Goal: Use online tool/utility: Utilize a website feature to perform a specific function

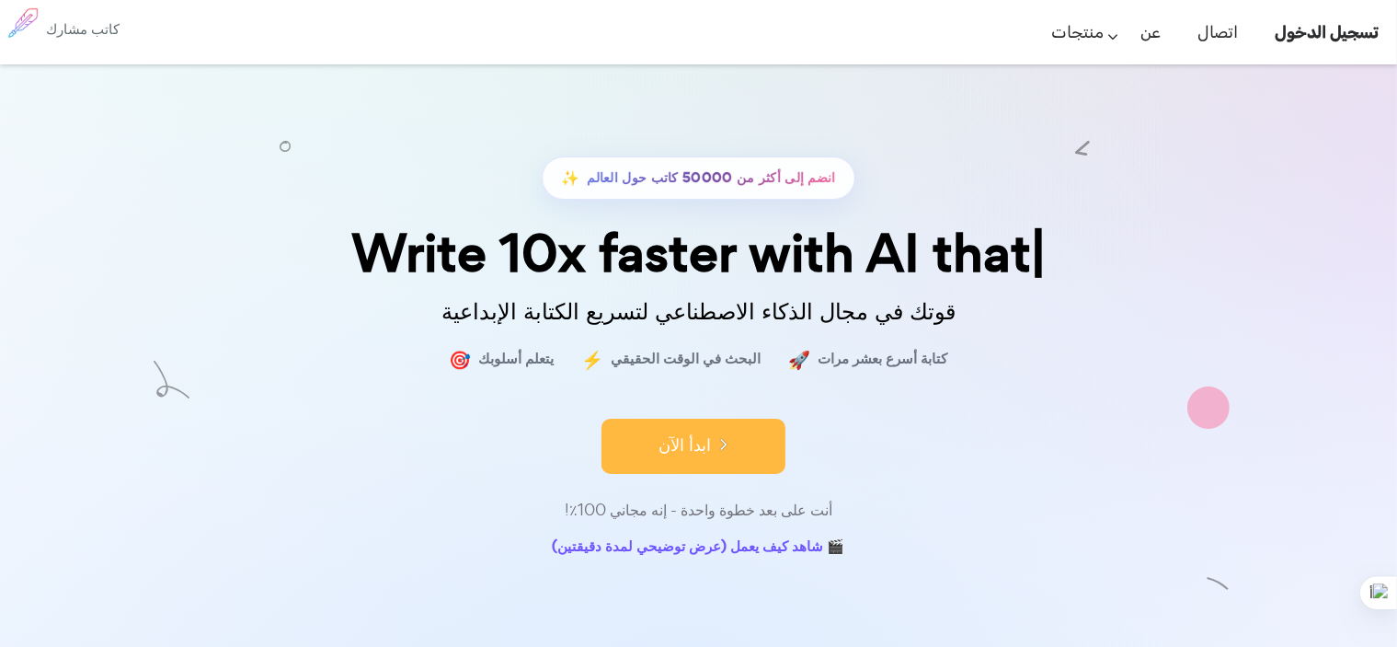
click at [704, 430] on button "ابدأ الآن" at bounding box center [694, 446] width 184 height 55
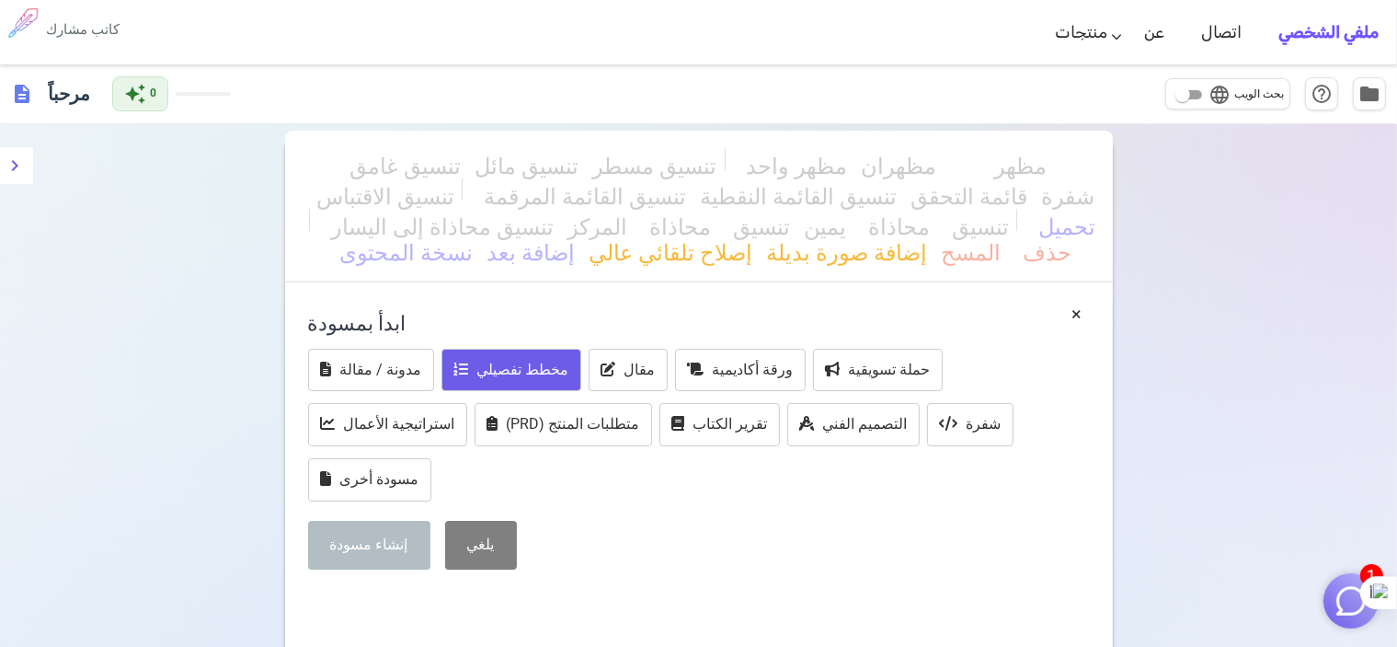
click at [534, 371] on font "مخطط تفصيلي" at bounding box center [523, 369] width 92 height 17
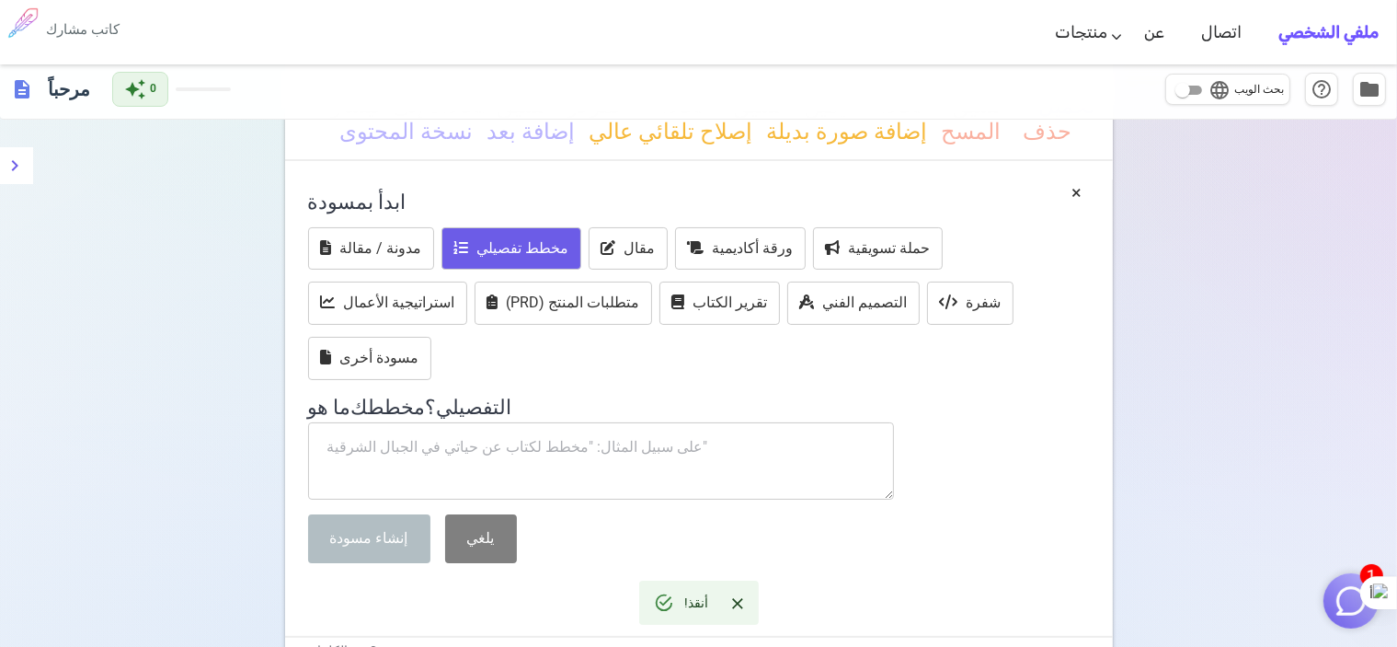
scroll to position [121, 0]
click at [691, 437] on textarea at bounding box center [601, 460] width 587 height 77
type textarea ","
click at [548, 458] on textarea at bounding box center [601, 460] width 587 height 77
paste textarea "التوصيات الرئيسية 2.1 سياسة التسعير 2.2 تحسين العملية الإنتاجية وجودة المنتجات …"
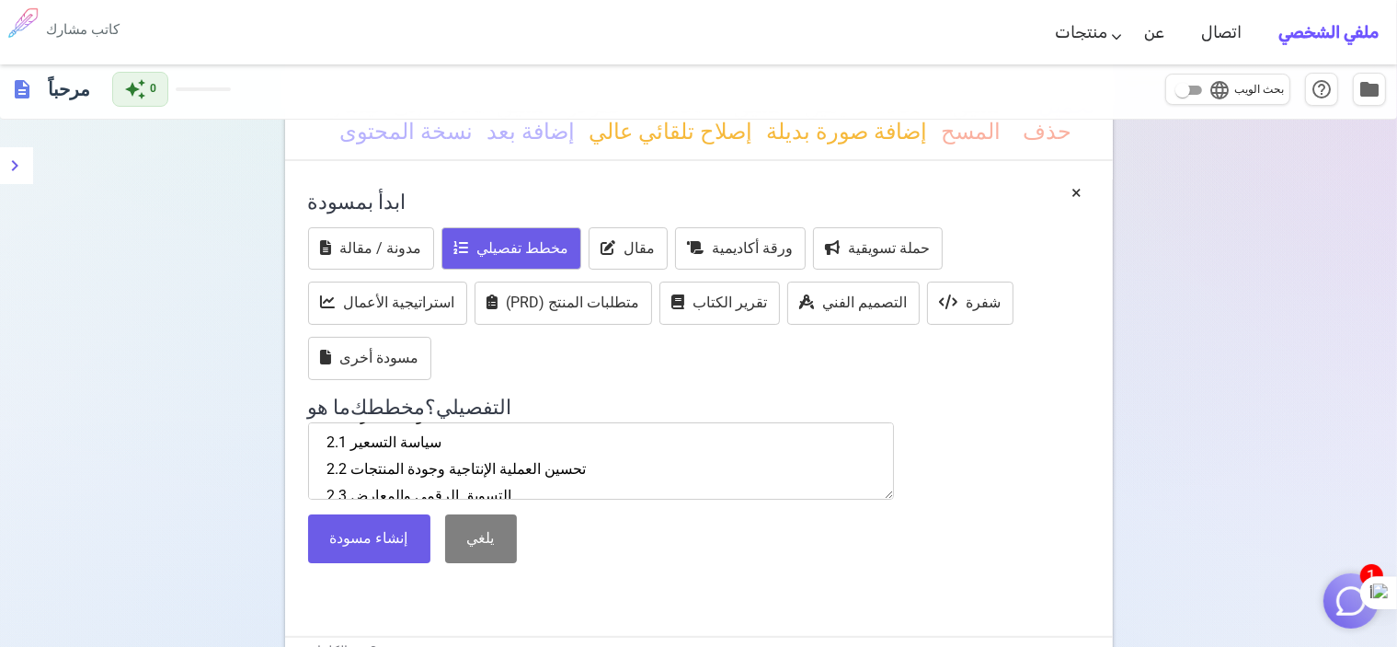
scroll to position [0, 0]
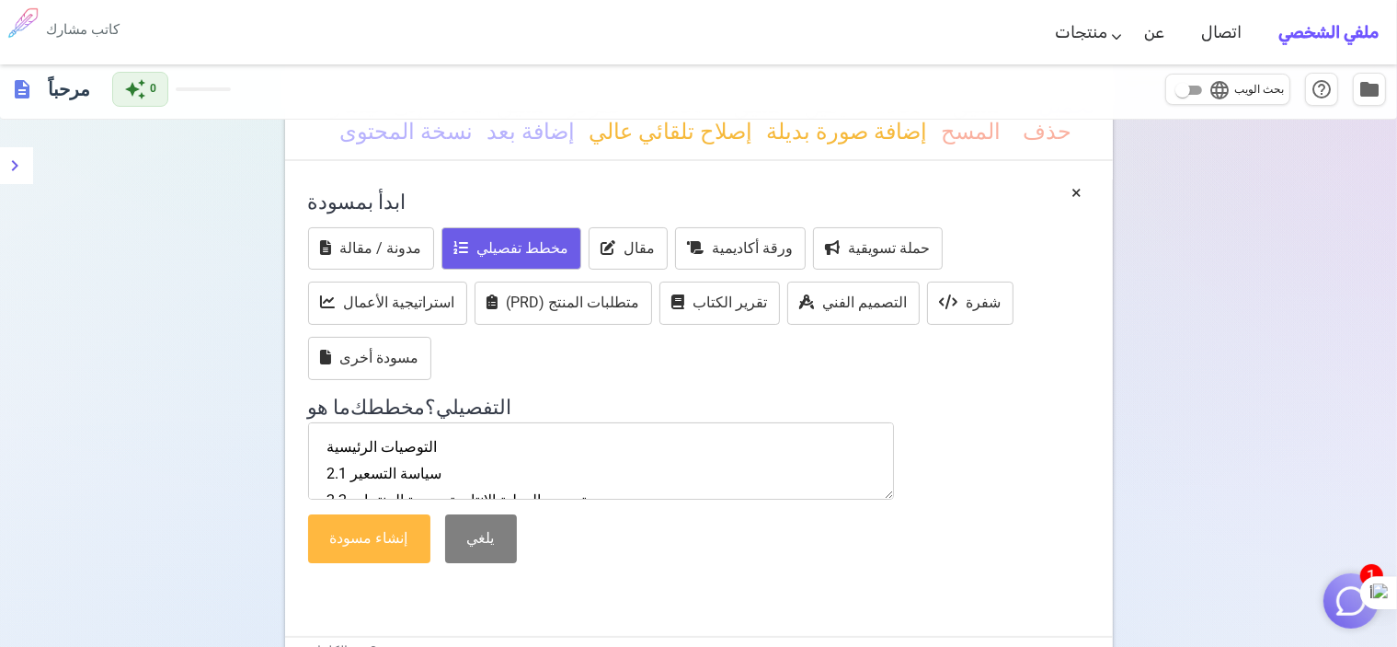
type textarea "التوصيات الرئيسية 2.1 سياسة التسعير 2.2 تحسين العملية الإنتاجية وجودة المنتجات …"
click at [414, 553] on button "إنشاء مسودة" at bounding box center [369, 538] width 122 height 49
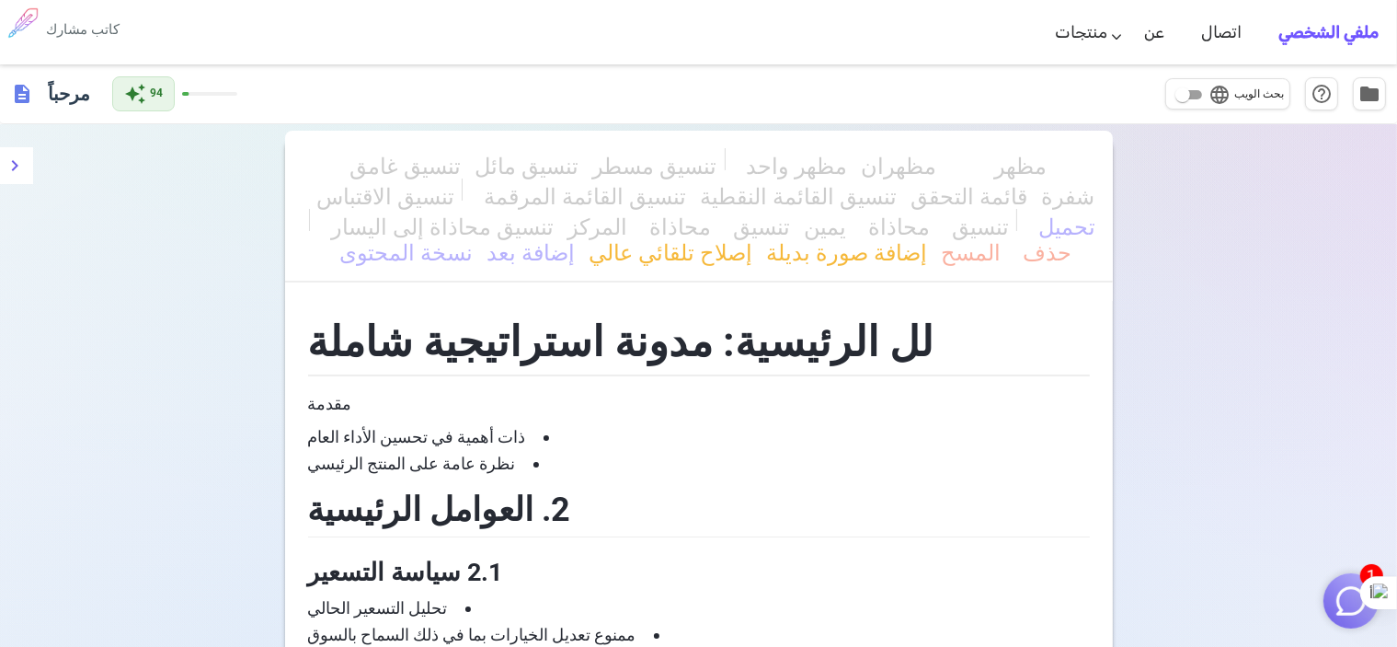
click at [1369, 96] on span "folder" at bounding box center [1370, 93] width 22 height 22
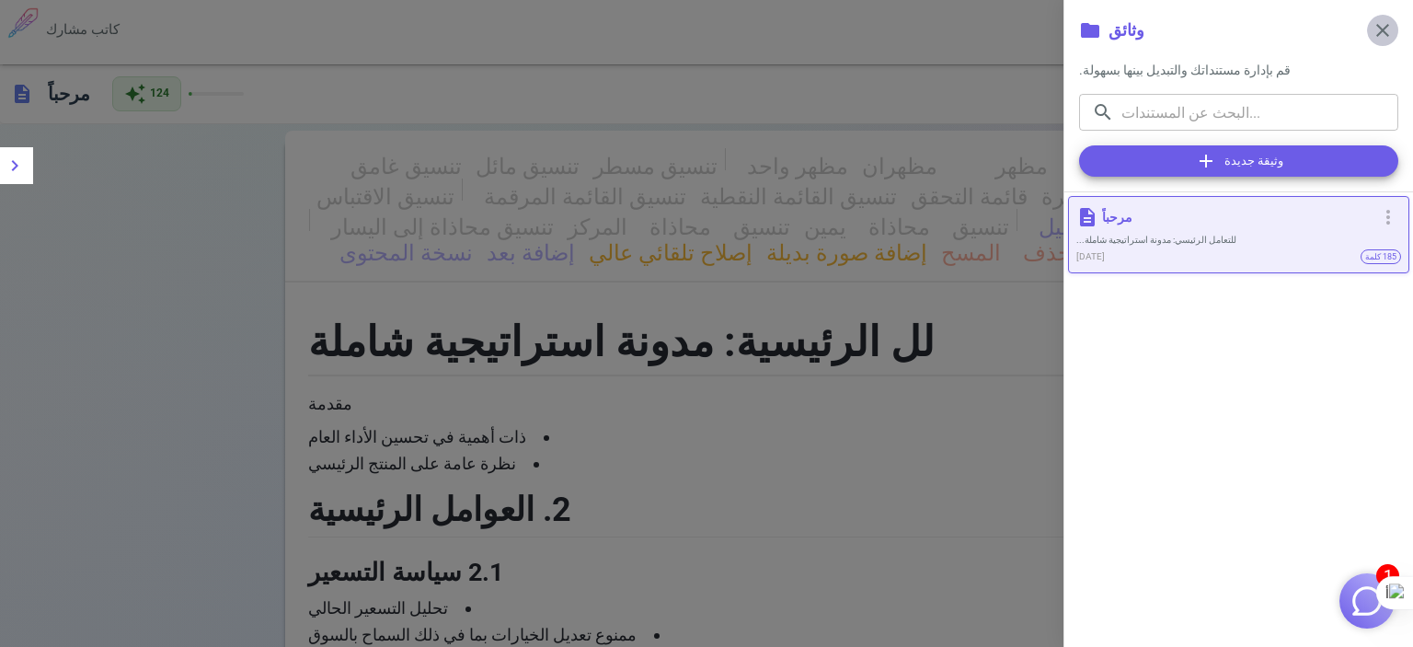
click at [1383, 32] on span "close" at bounding box center [1382, 30] width 22 height 22
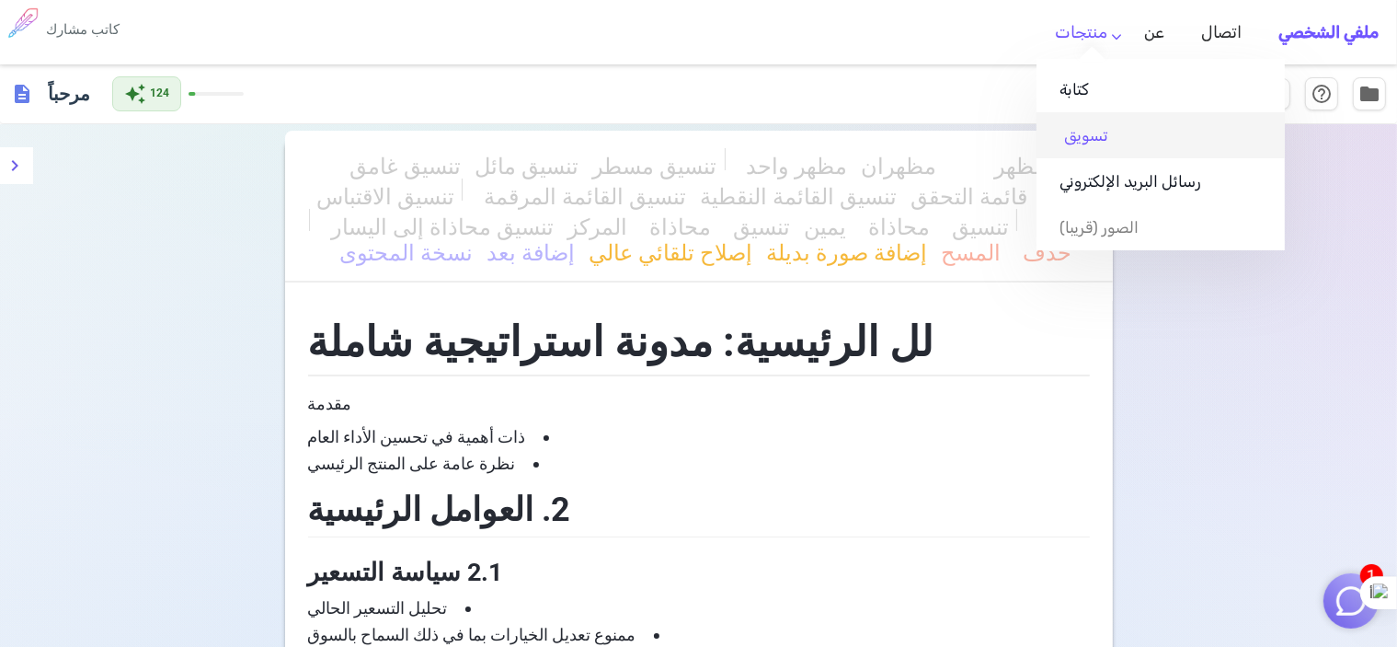
click at [1135, 143] on link "تسويق" at bounding box center [1161, 135] width 248 height 46
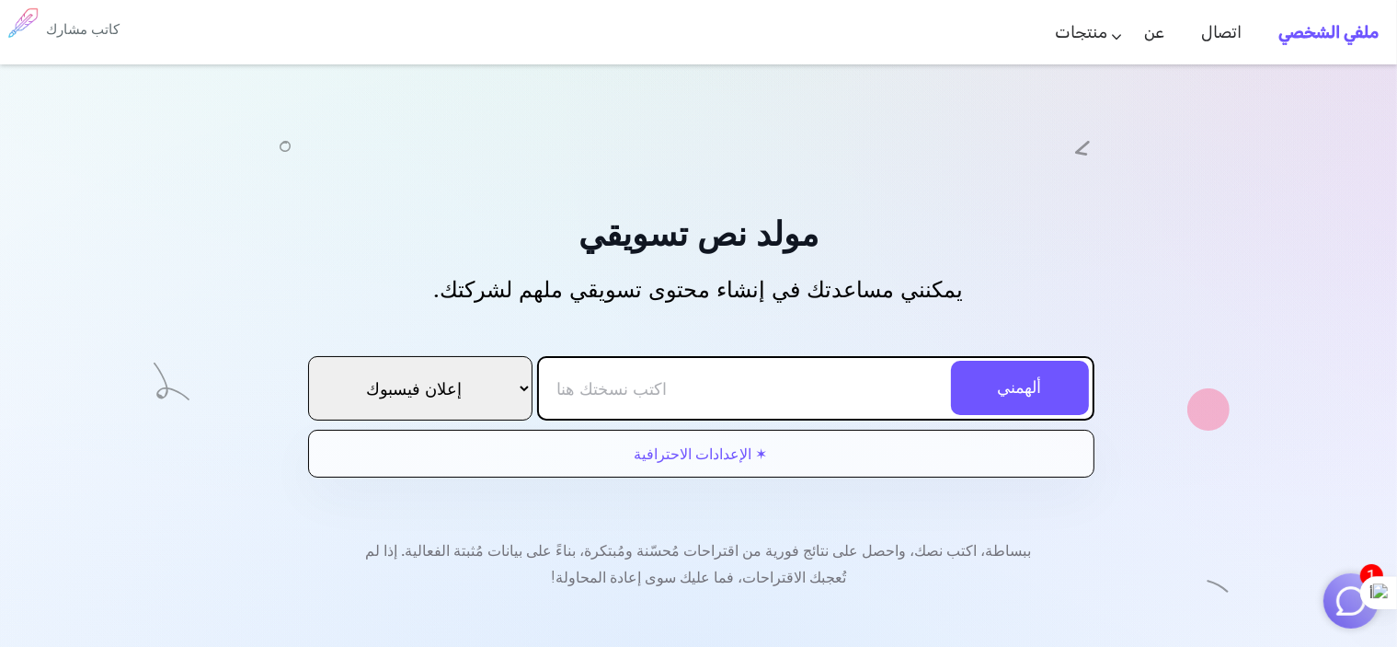
click at [755, 406] on input "text" at bounding box center [815, 388] width 557 height 64
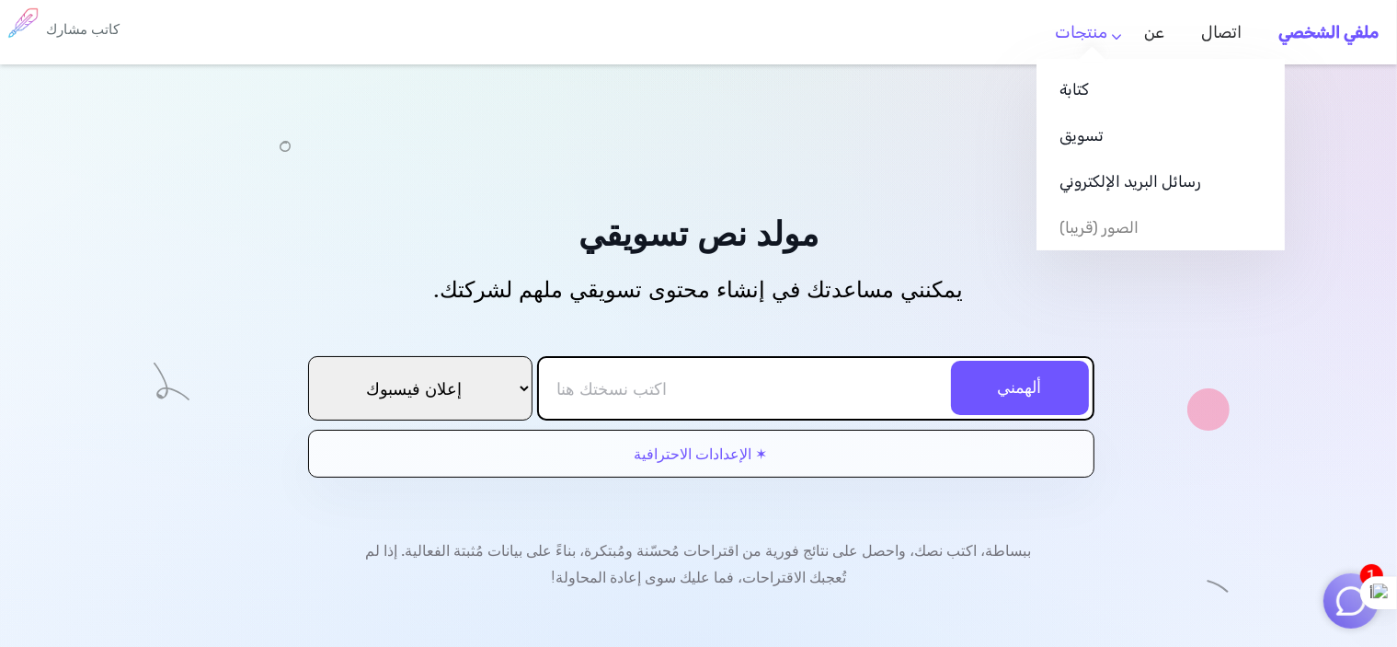
click at [1119, 39] on li "منتجات كتابة تسويق رسائل البريد الإلكتروني الصور (قريبا)" at bounding box center [1081, 33] width 89 height 54
click at [1087, 106] on link "كتابة" at bounding box center [1161, 89] width 248 height 46
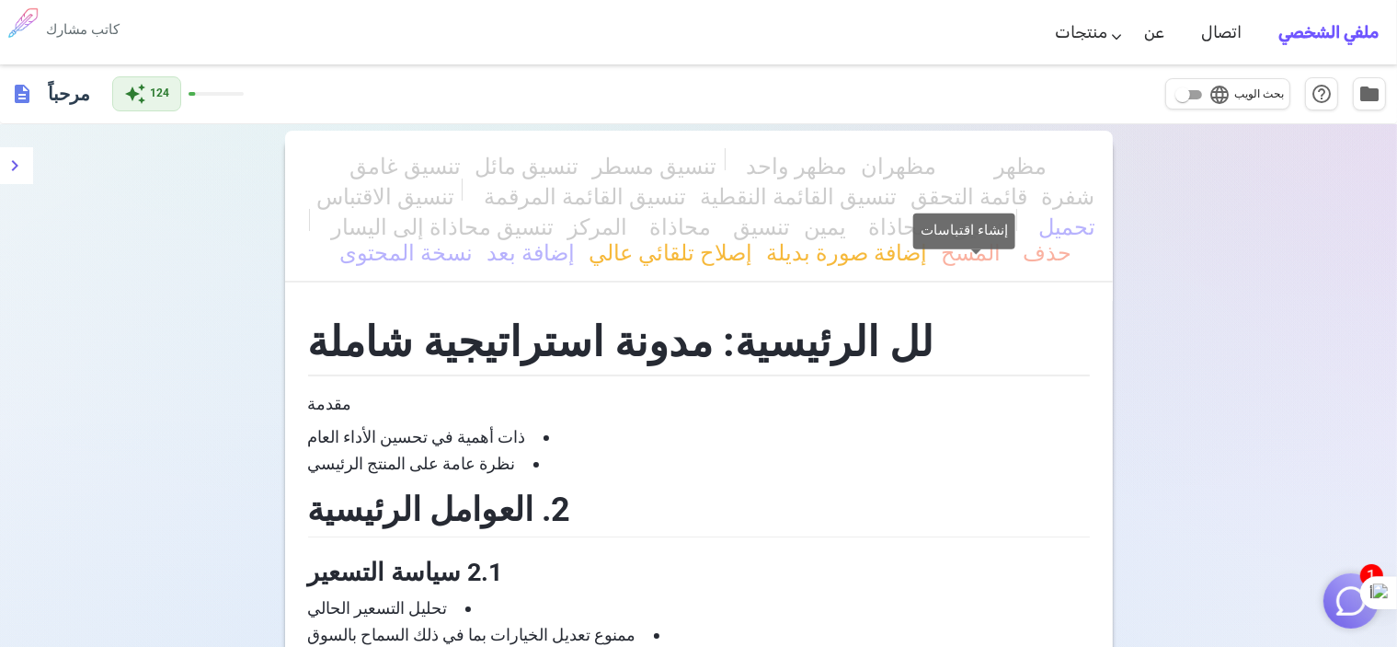
click at [454, 182] on font "تنسيق الاقتباس" at bounding box center [385, 193] width 138 height 22
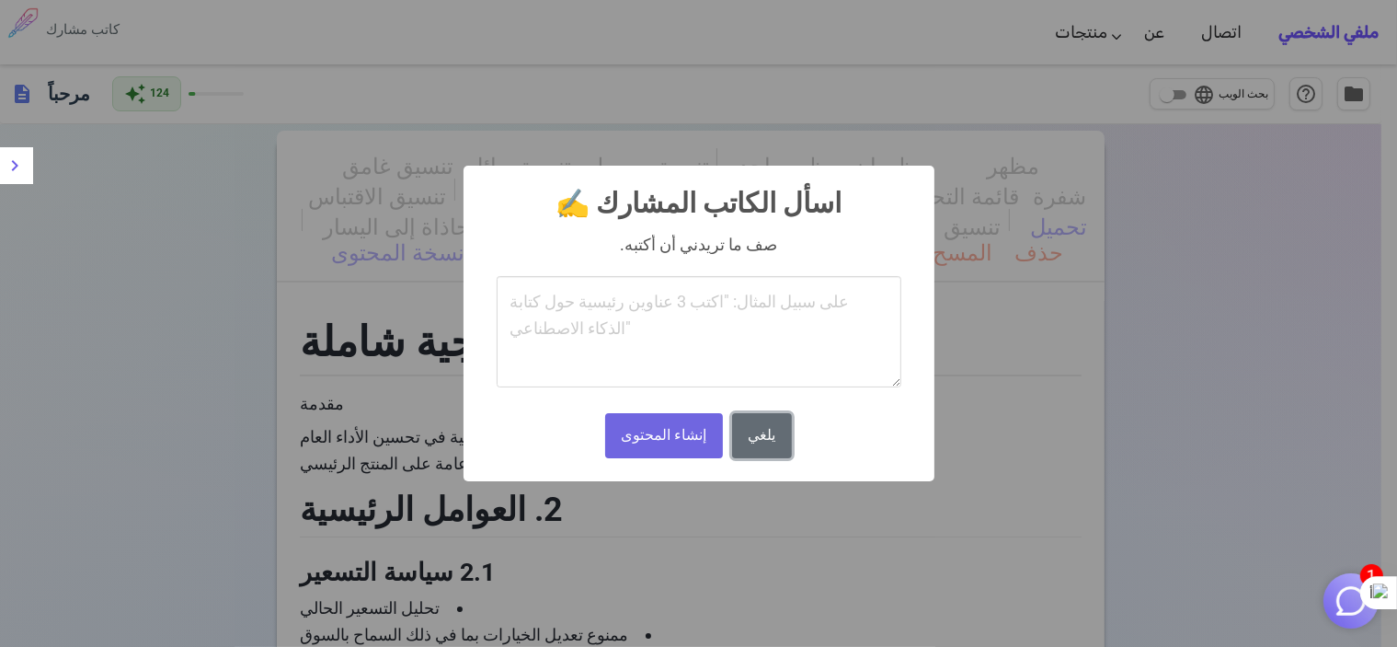
click at [769, 442] on font "يلغي" at bounding box center [763, 434] width 28 height 17
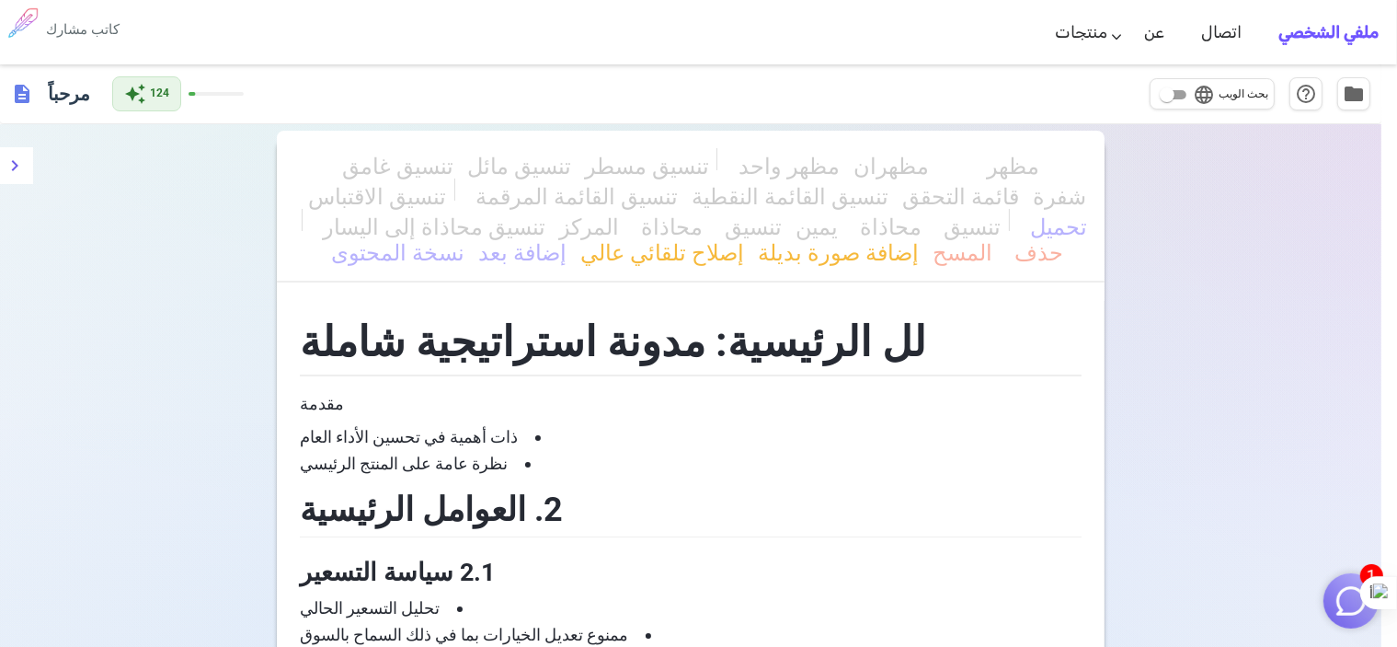
click at [1170, 97] on div "× اسأل الكاتب المشارك ✍️ صف ما تريدني أن أكتبه. إنشاء المحتوى لا يلغي" at bounding box center [698, 323] width 1397 height 647
click at [1172, 94] on div "× اسأل الكاتب المشارك ✍️ صف ما تريدني أن أكتبه. إنشاء المحتوى لا يلغي" at bounding box center [698, 323] width 1397 height 647
click at [1192, 96] on div "× اسأل الكاتب المشارك ✍️ صف ما تريدني أن أكتبه. إنشاء المحتوى لا يلغي" at bounding box center [698, 323] width 1397 height 647
drag, startPoint x: 1192, startPoint y: 96, endPoint x: 1204, endPoint y: 98, distance: 12.3
click at [1197, 98] on div "× اسأل الكاتب المشارك ✍️ صف ما تريدني أن أكتبه. إنشاء المحتوى لا يلغي" at bounding box center [698, 323] width 1397 height 647
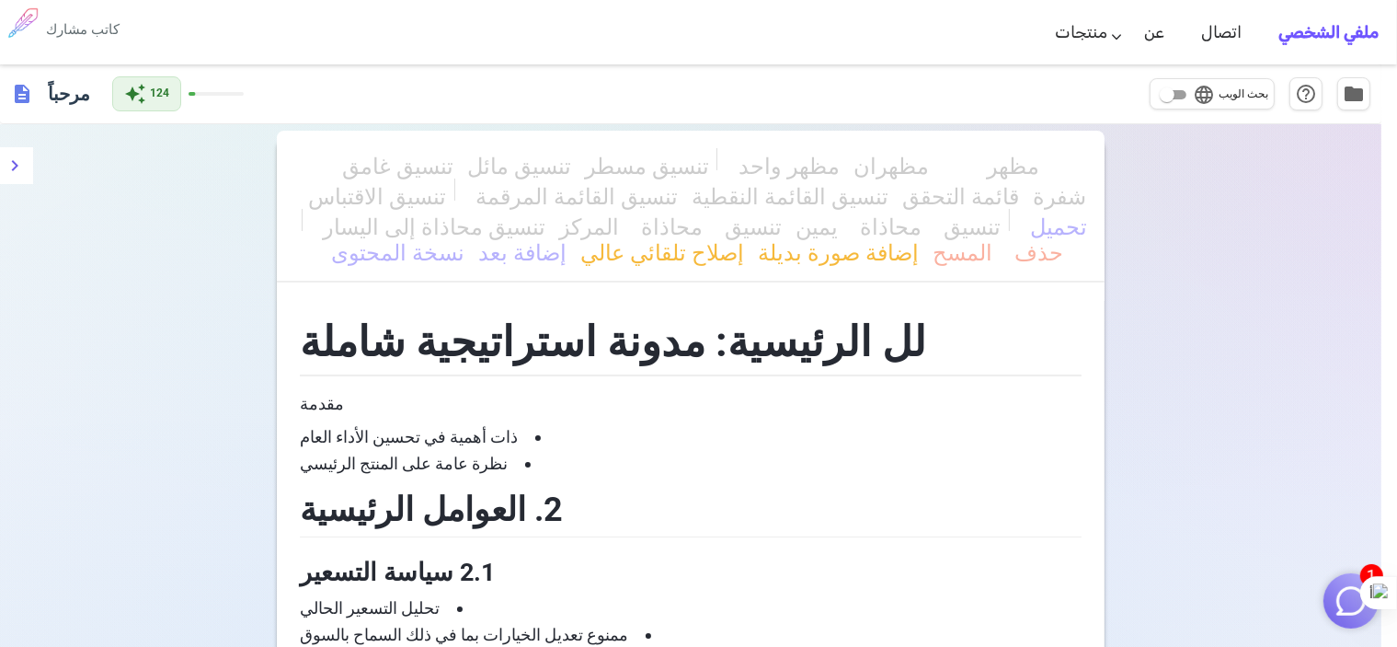
click at [1343, 32] on div "× اسأل الكاتب المشارك ✍️ صف ما تريدني أن أكتبه. إنشاء المحتوى لا يلغي" at bounding box center [698, 323] width 1397 height 647
click at [91, 26] on div "× اسأل الكاتب المشارك ✍️ صف ما تريدني أن أكتبه. إنشاء المحتوى لا يلغي" at bounding box center [698, 323] width 1397 height 647
click at [35, 20] on div "× اسأل الكاتب المشارك ✍️ صف ما تريدني أن أكتبه. إنشاء المحتوى لا يلغي" at bounding box center [698, 323] width 1397 height 647
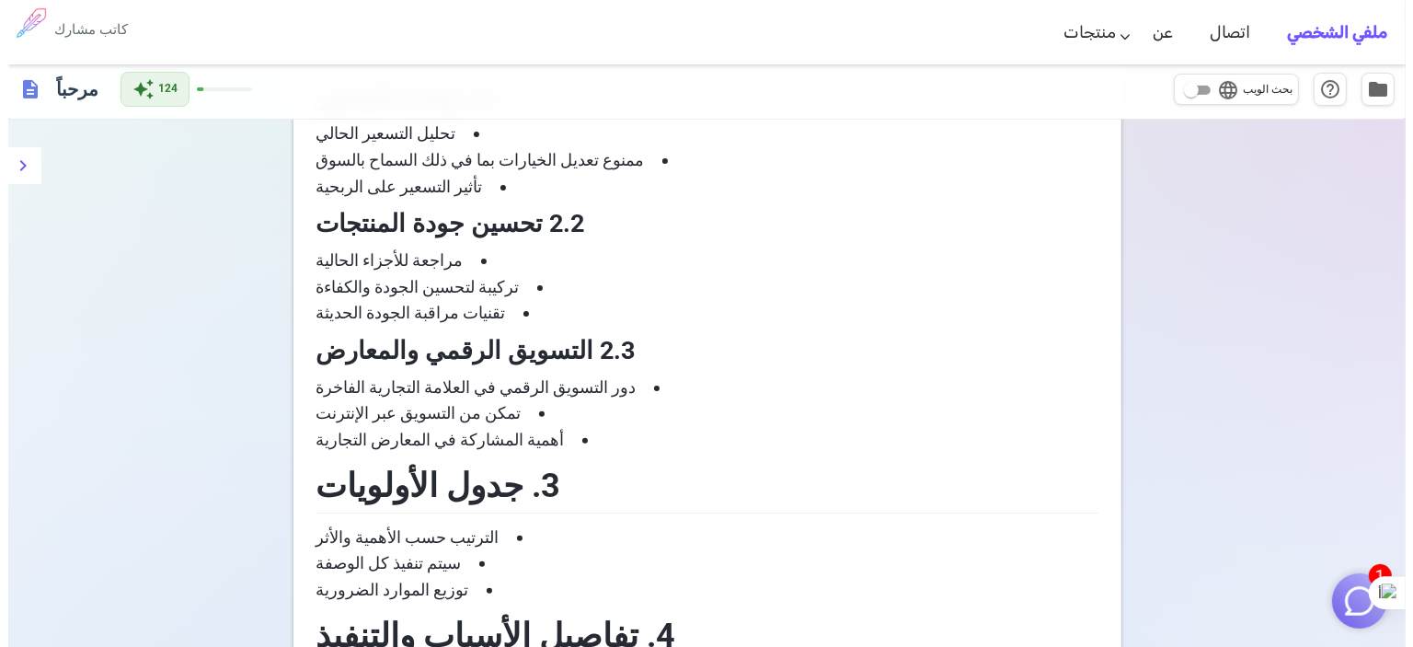
scroll to position [477, 0]
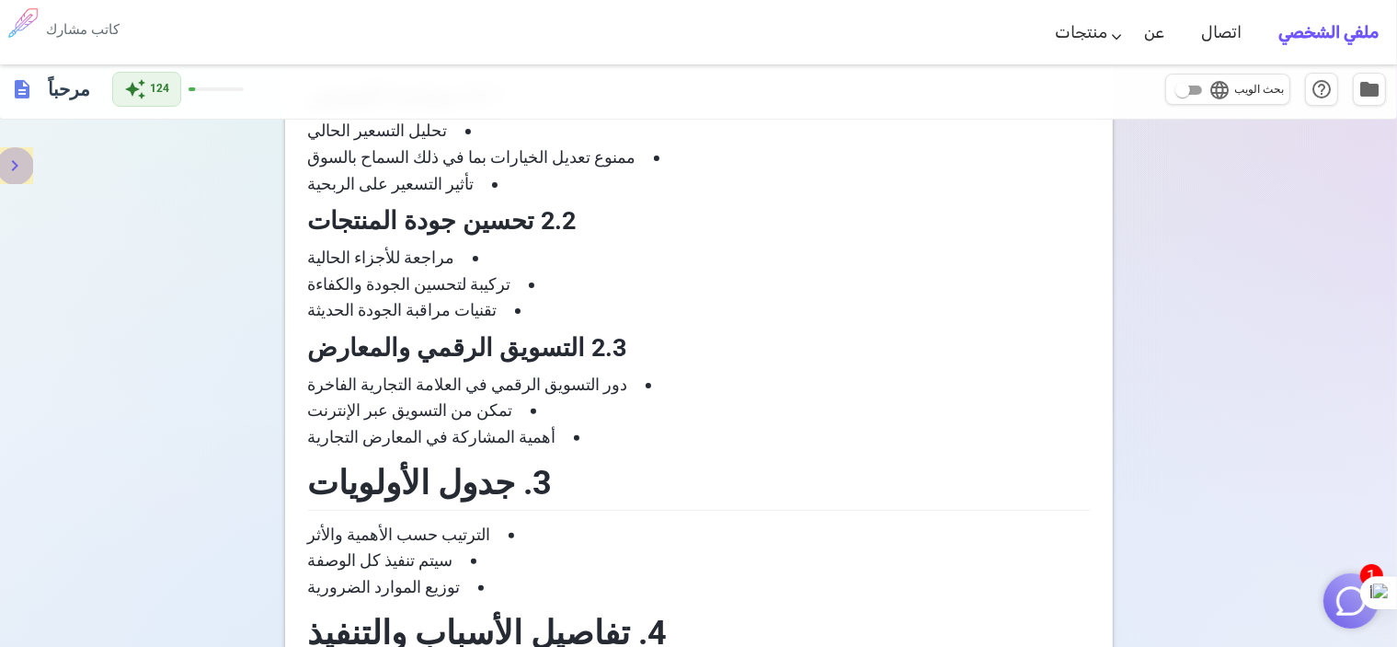
click at [18, 176] on icon "قائمة طعام" at bounding box center [15, 166] width 22 height 22
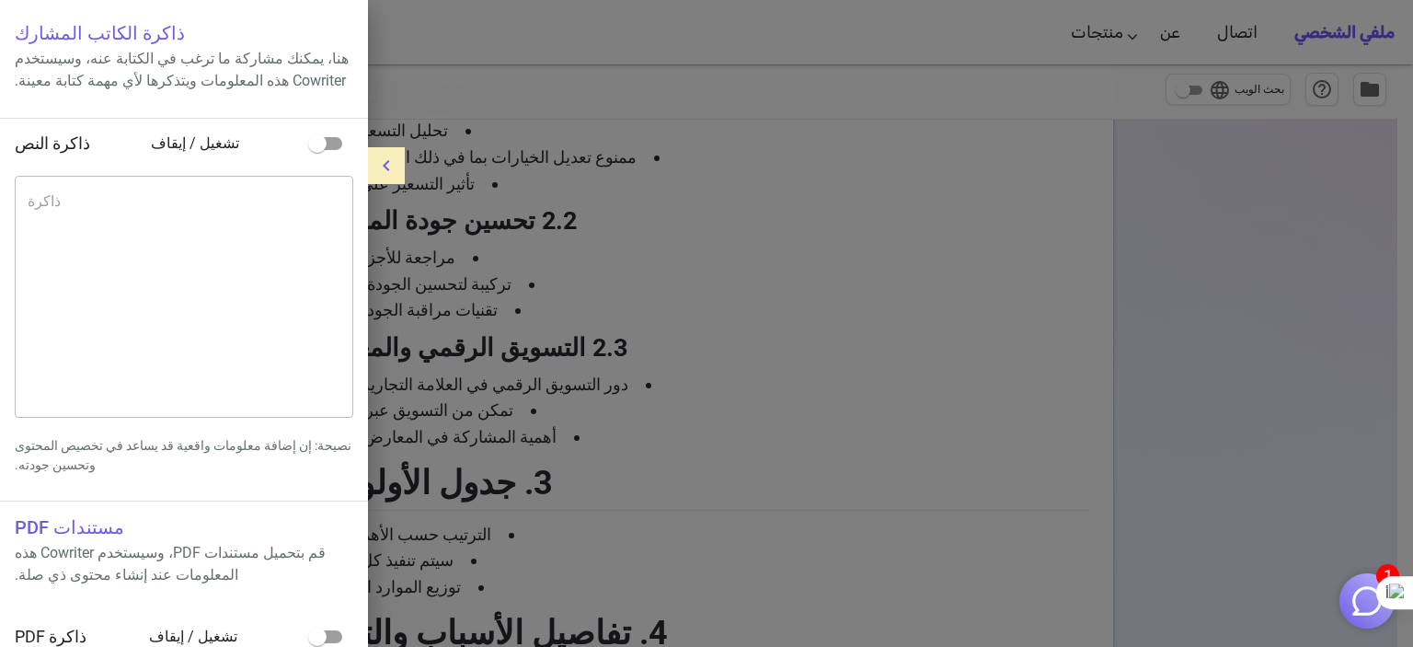
click at [317, 161] on input "checkbox" at bounding box center [317, 143] width 105 height 35
checkbox input "true"
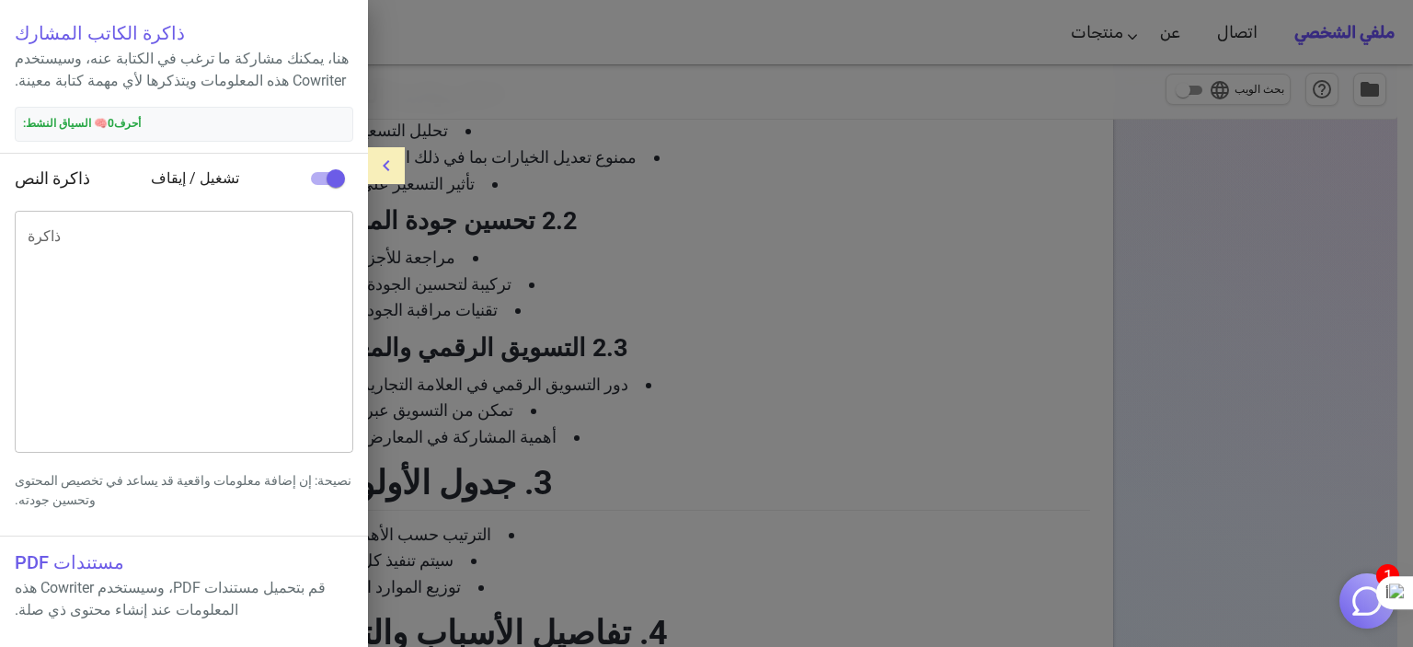
click at [177, 234] on div "x ذاكرة" at bounding box center [184, 332] width 338 height 242
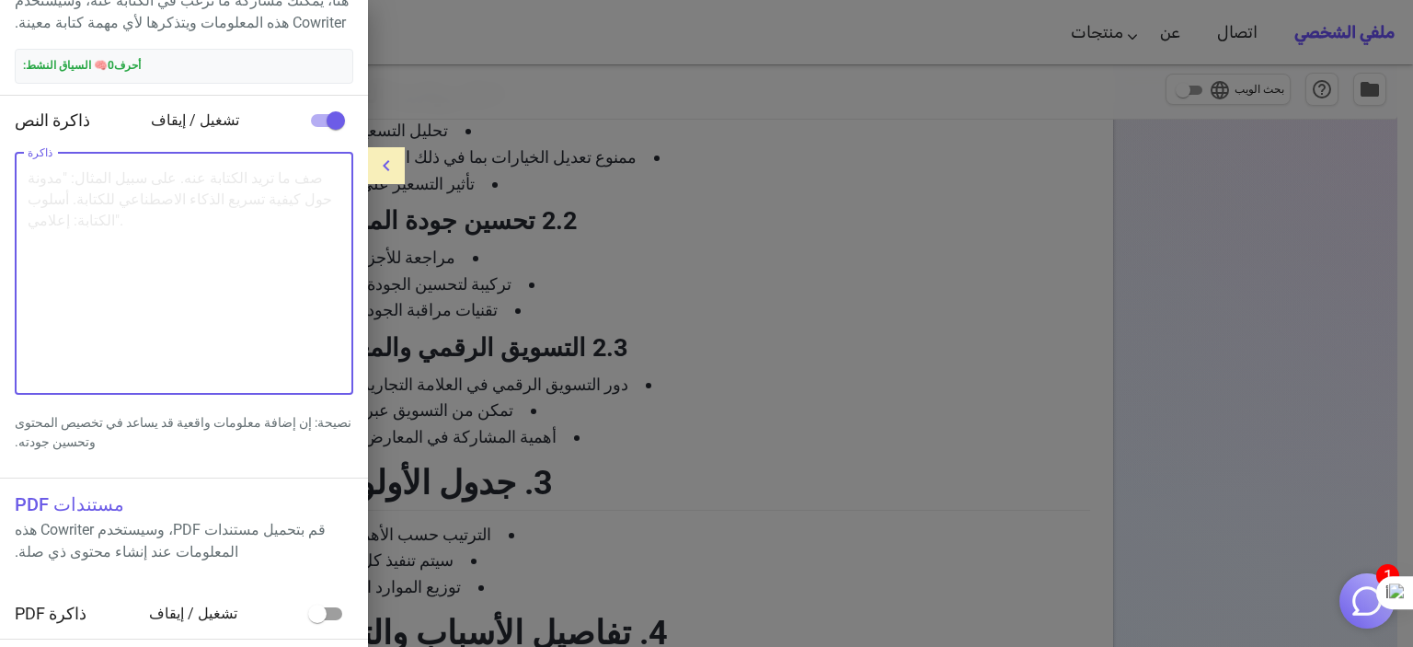
scroll to position [0, 0]
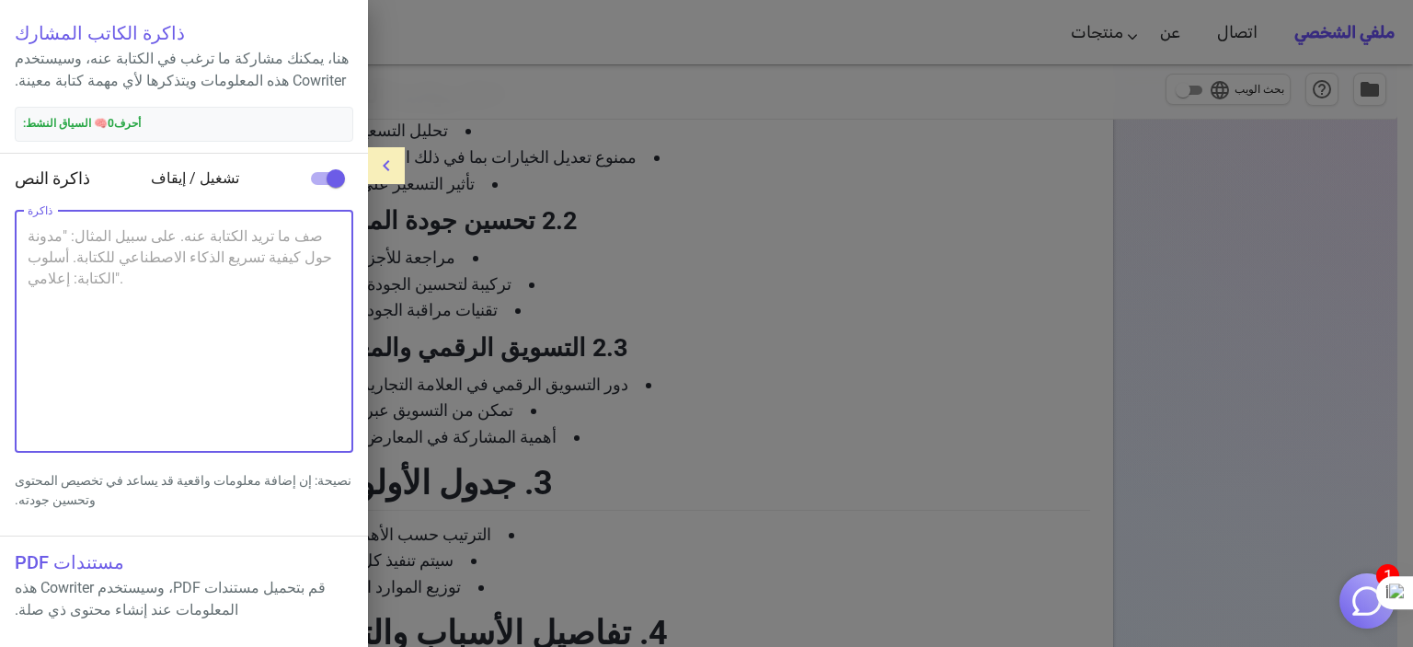
click at [223, 293] on textarea "ذاكرة" at bounding box center [184, 331] width 313 height 212
click at [155, 341] on textarea "ذاكرة" at bounding box center [184, 331] width 313 height 212
paste textarea "1 - مقارنة السوق السعودي والمصري العنصر السوق السعودي السوق المصري التحليل الاس…"
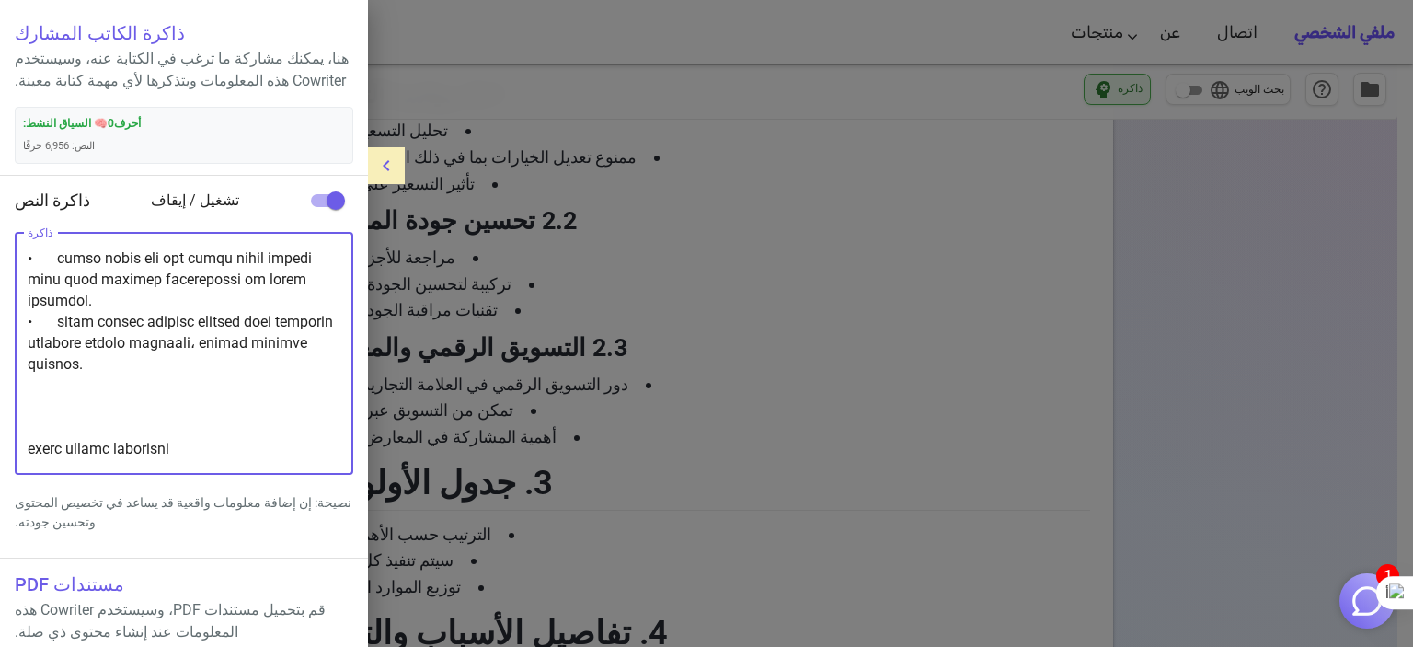
scroll to position [100, 0]
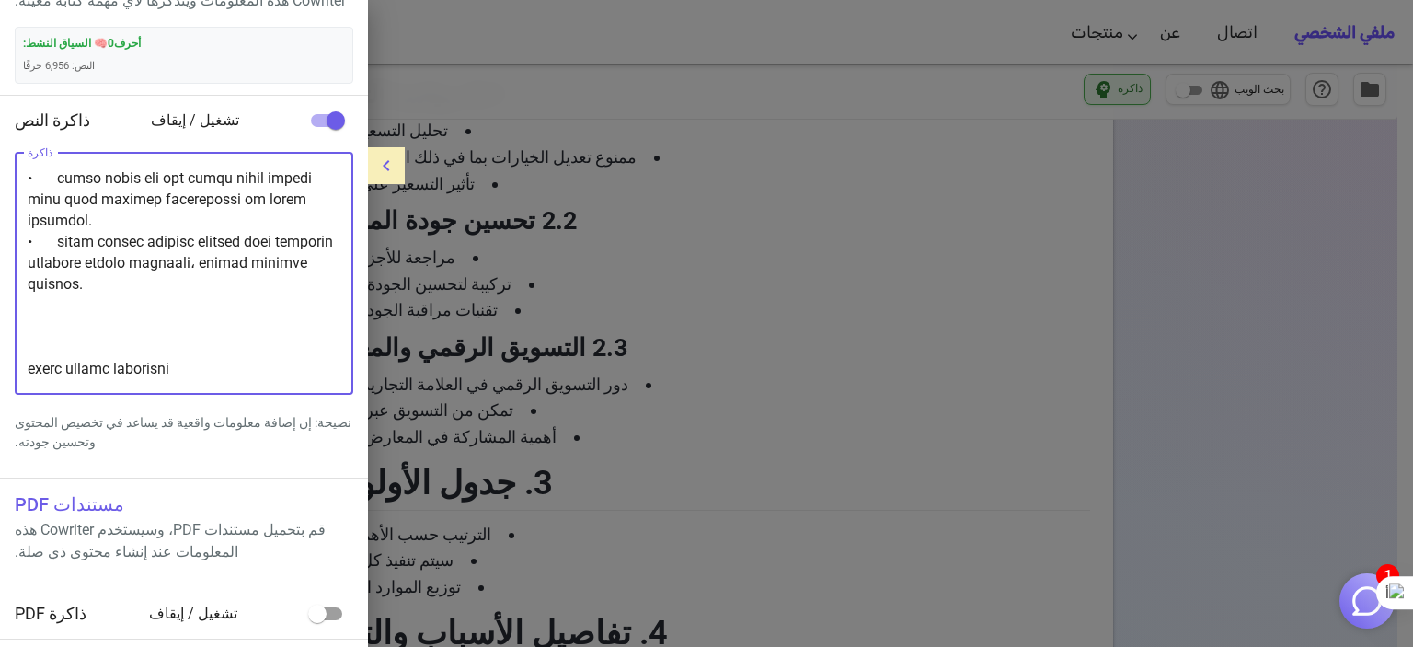
type textarea "1 - مقارنة السوق السعودي والمصري العنصر السوق السعودي السوق المصري التحليل الاس…"
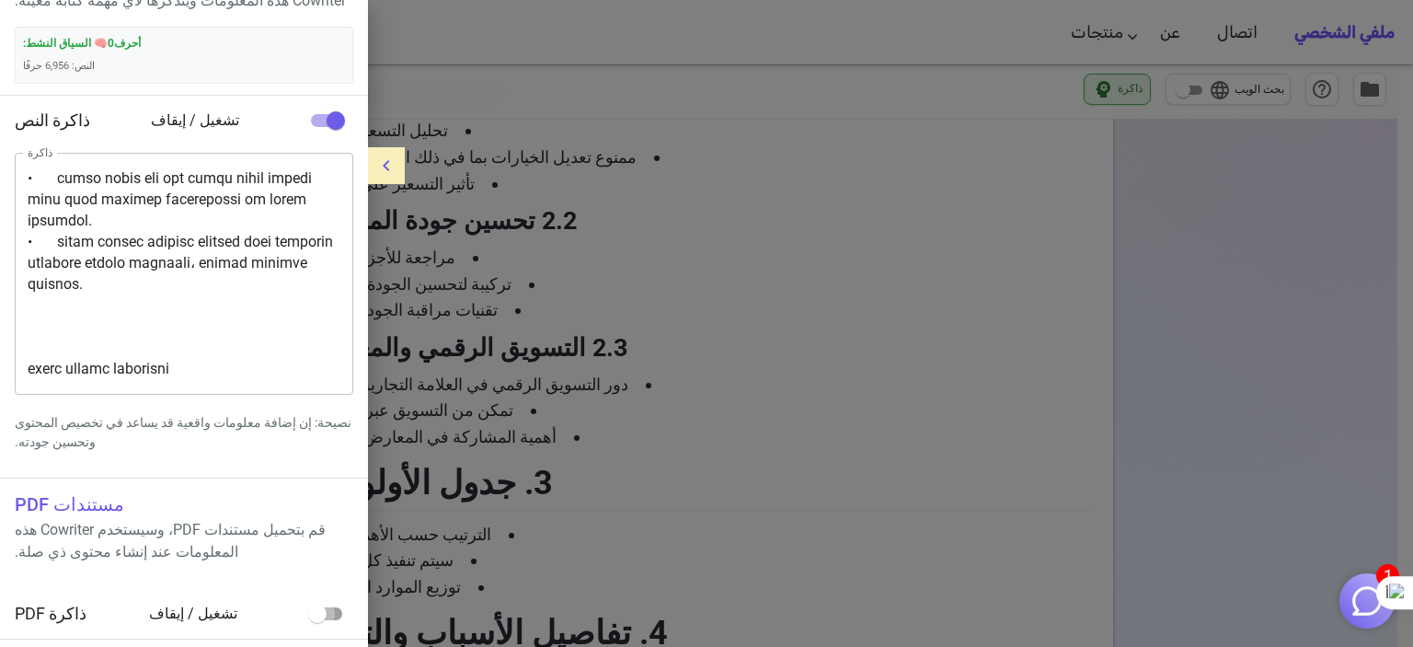
click at [328, 620] on input "checkbox" at bounding box center [317, 613] width 105 height 35
checkbox input "true"
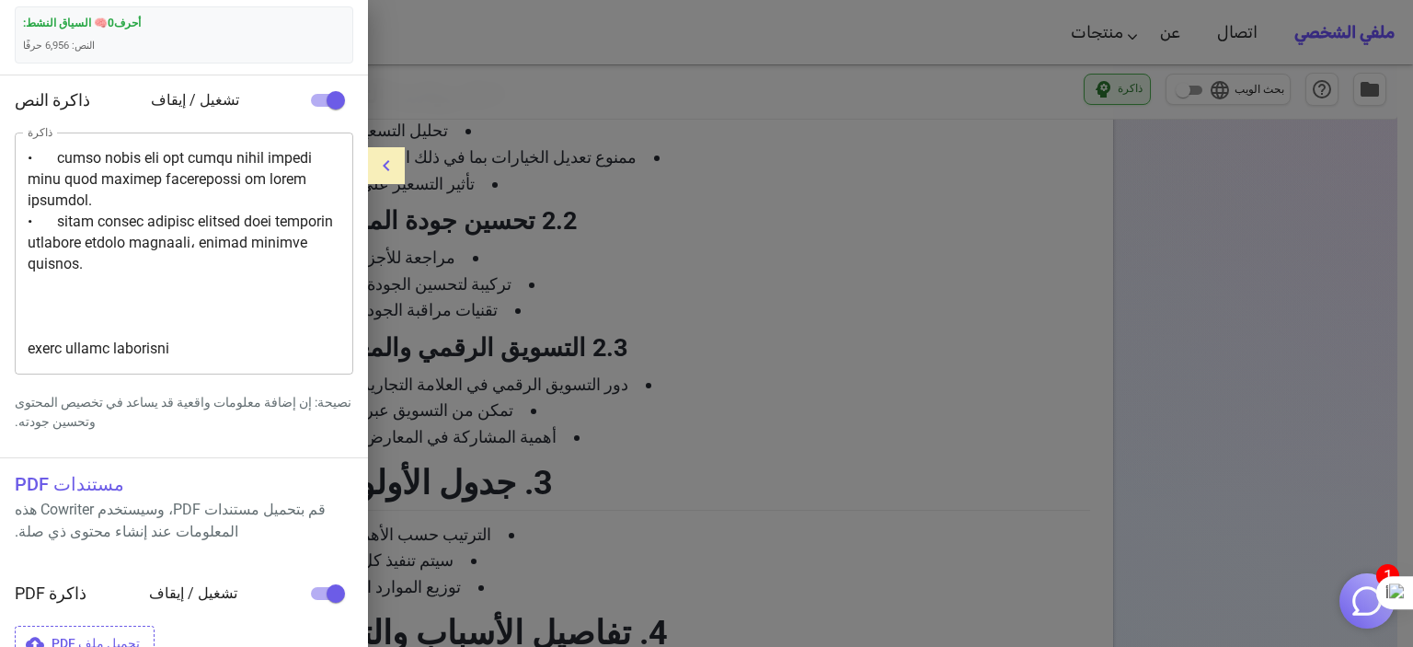
scroll to position [206, 0]
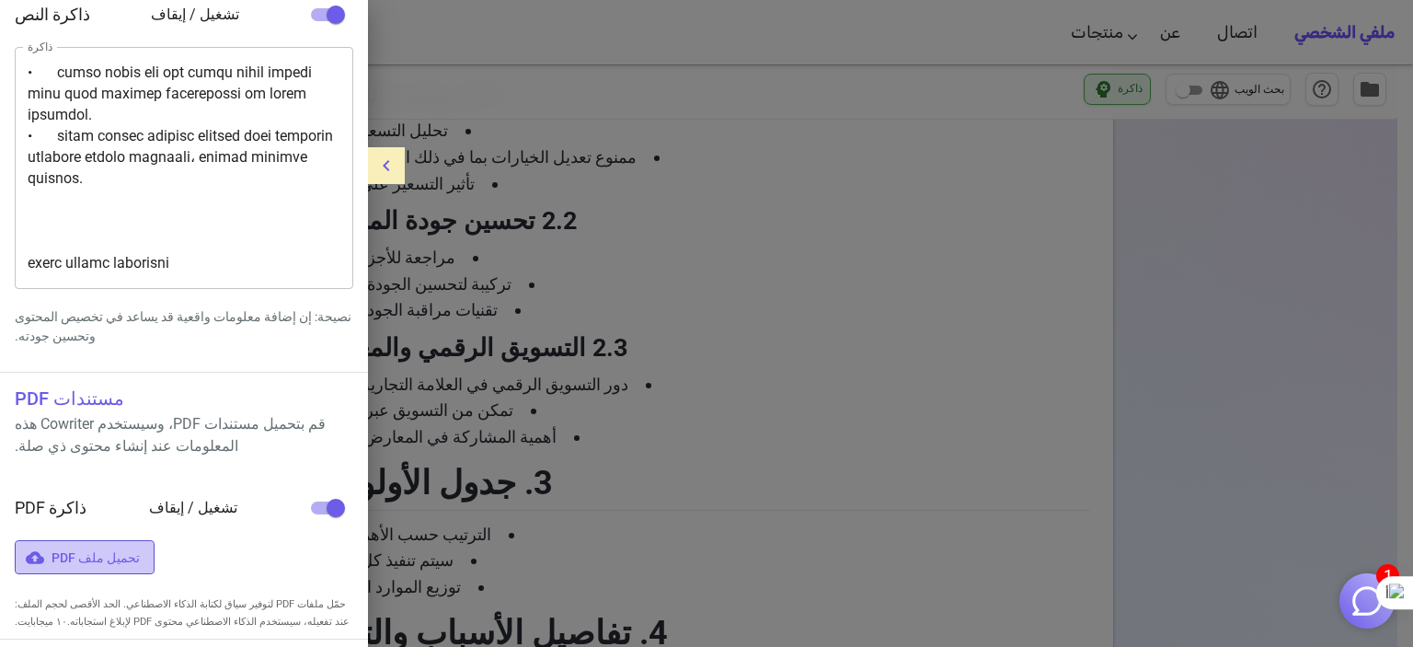
click at [92, 556] on font "تحميل ملف PDF" at bounding box center [96, 557] width 88 height 15
click at [0, 0] on input "تحميل ملف PDF" at bounding box center [0, 0] width 0 height 0
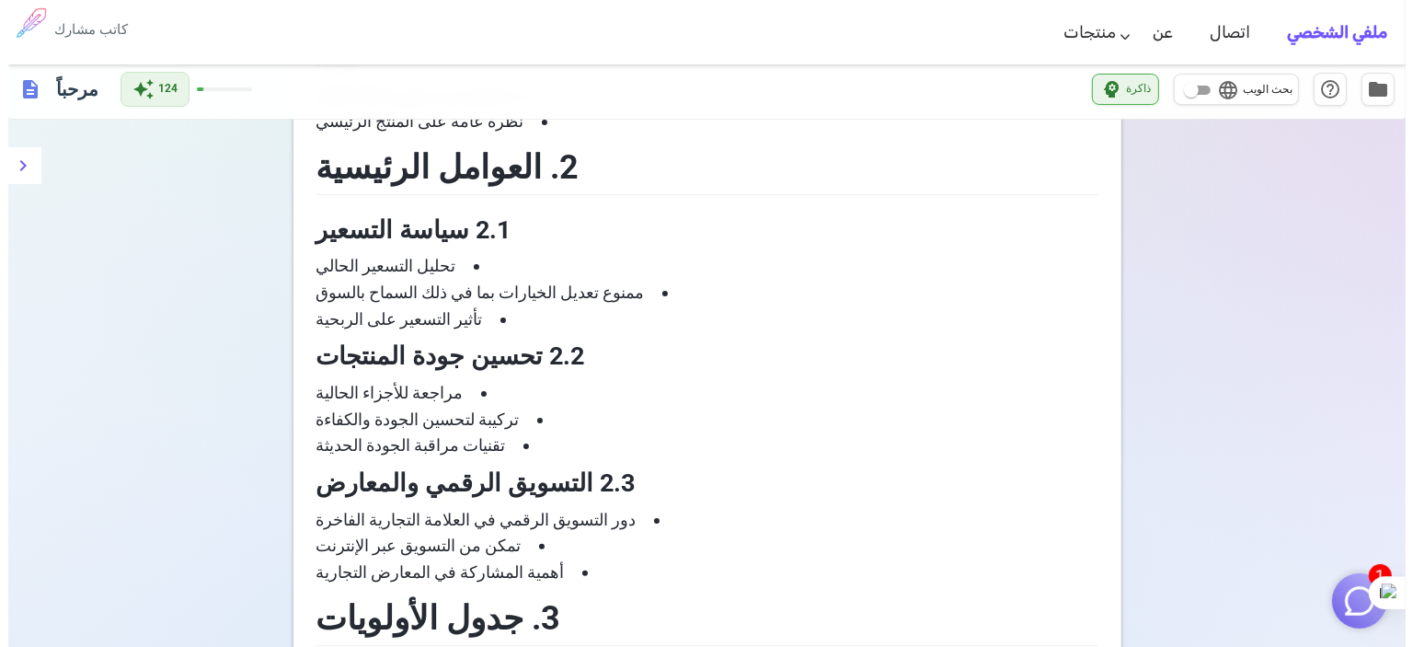
scroll to position [343, 0]
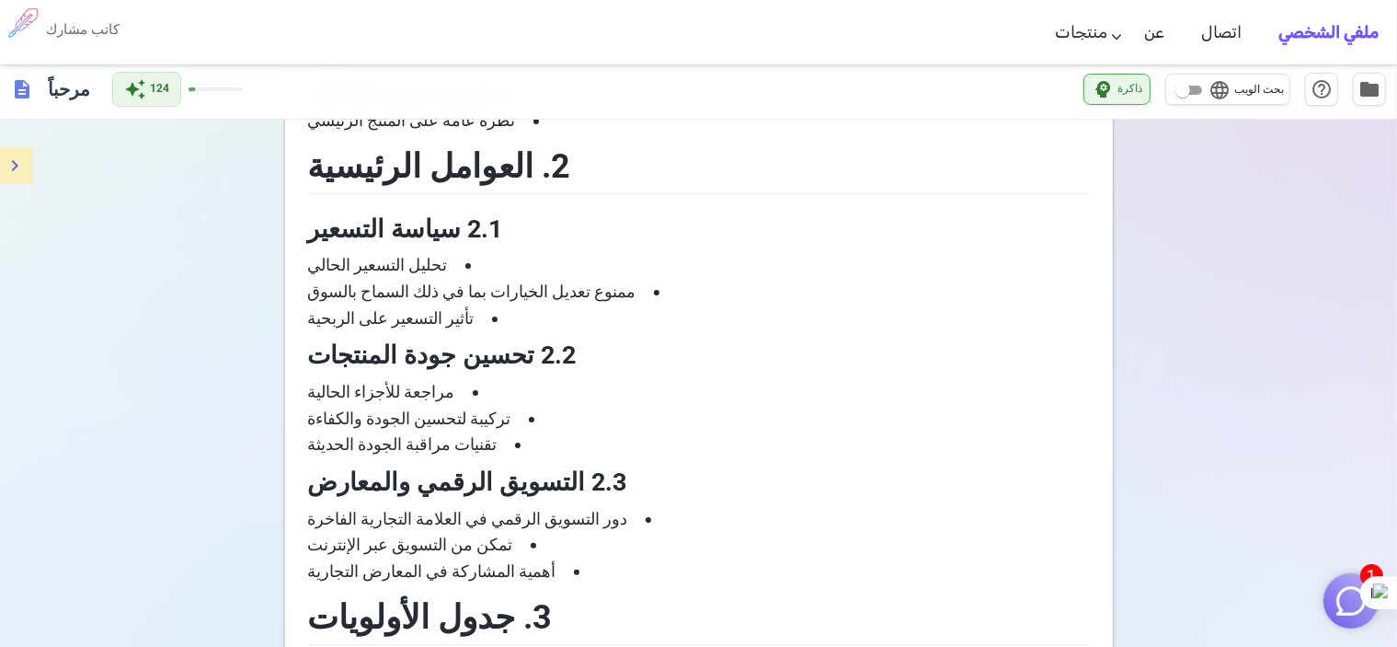
click at [16, 159] on icon "قائمة طعام" at bounding box center [15, 166] width 22 height 22
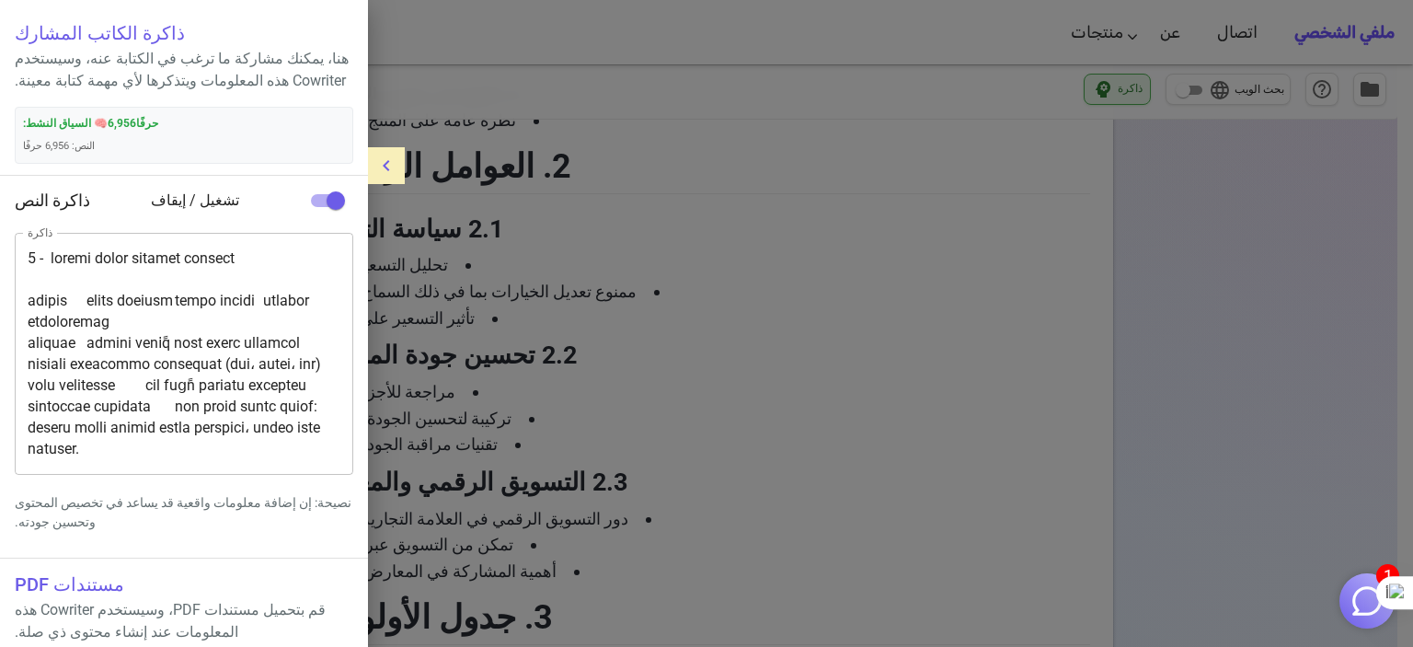
scroll to position [206, 0]
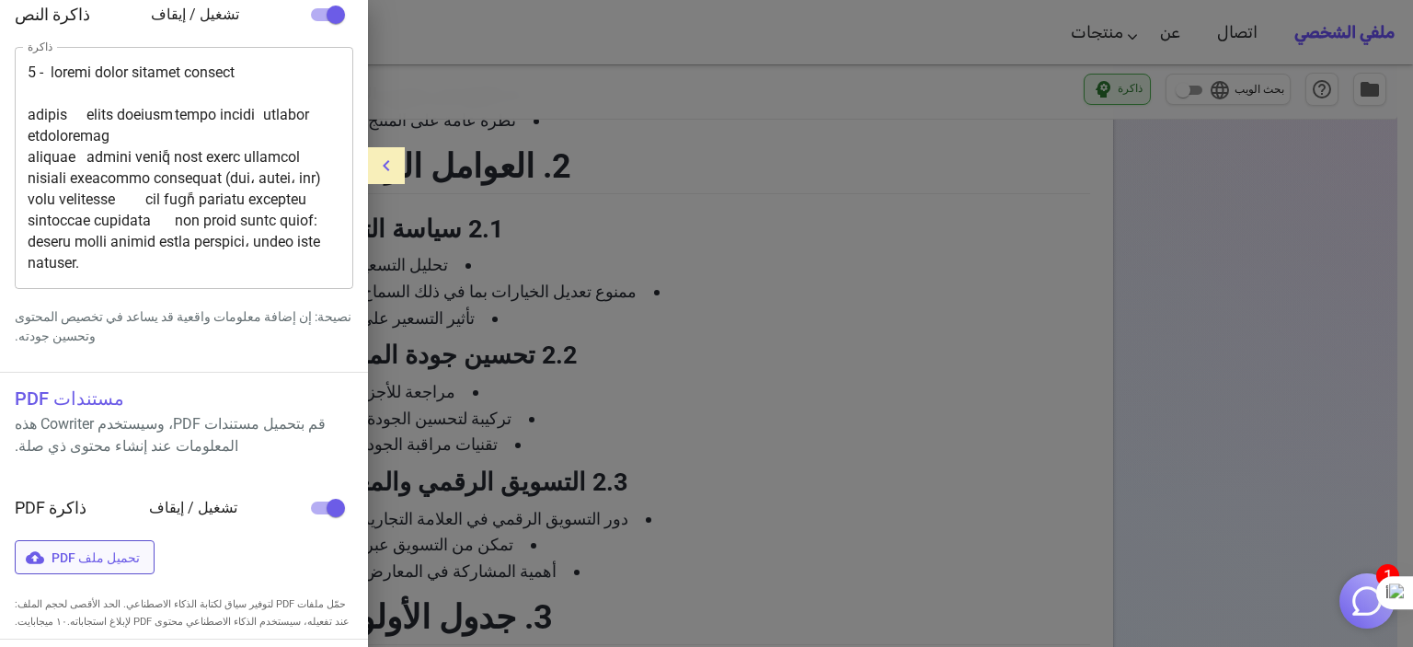
click at [85, 563] on font "تحميل ملف PDF" at bounding box center [96, 557] width 88 height 15
click at [0, 0] on input "تحميل ملف PDF" at bounding box center [0, 0] width 0 height 0
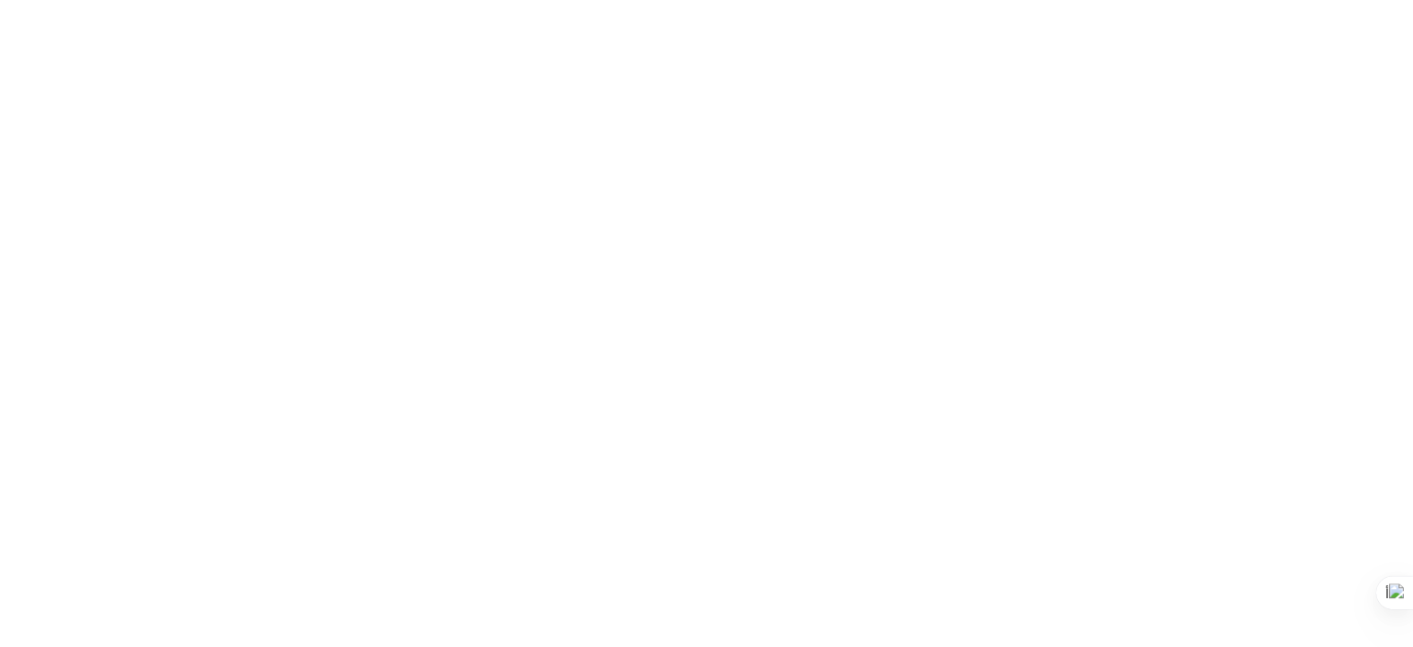
scroll to position [0, 0]
